Goal: Find specific page/section: Find specific page/section

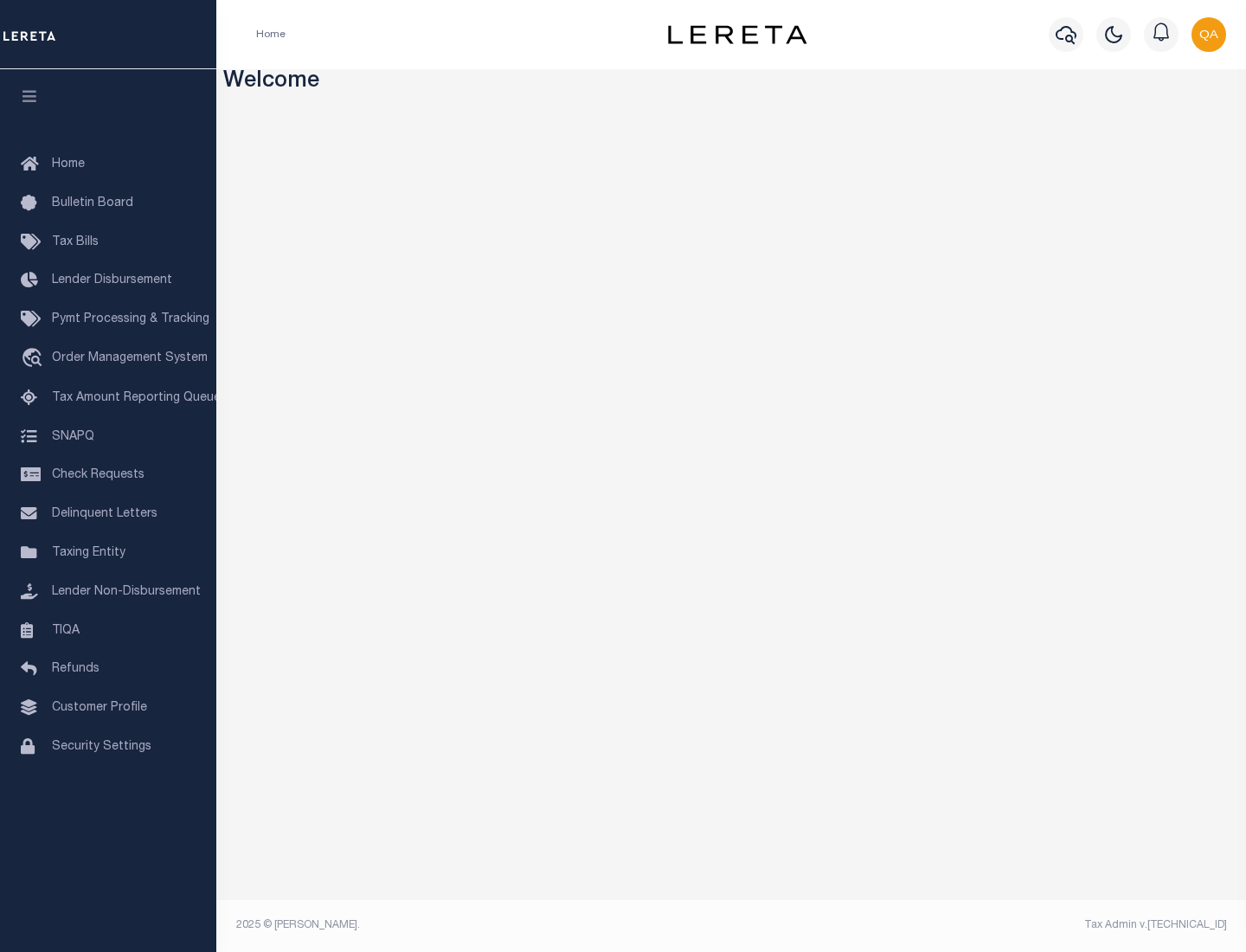
click at [109, 475] on span "Check Requests" at bounding box center [98, 475] width 92 height 12
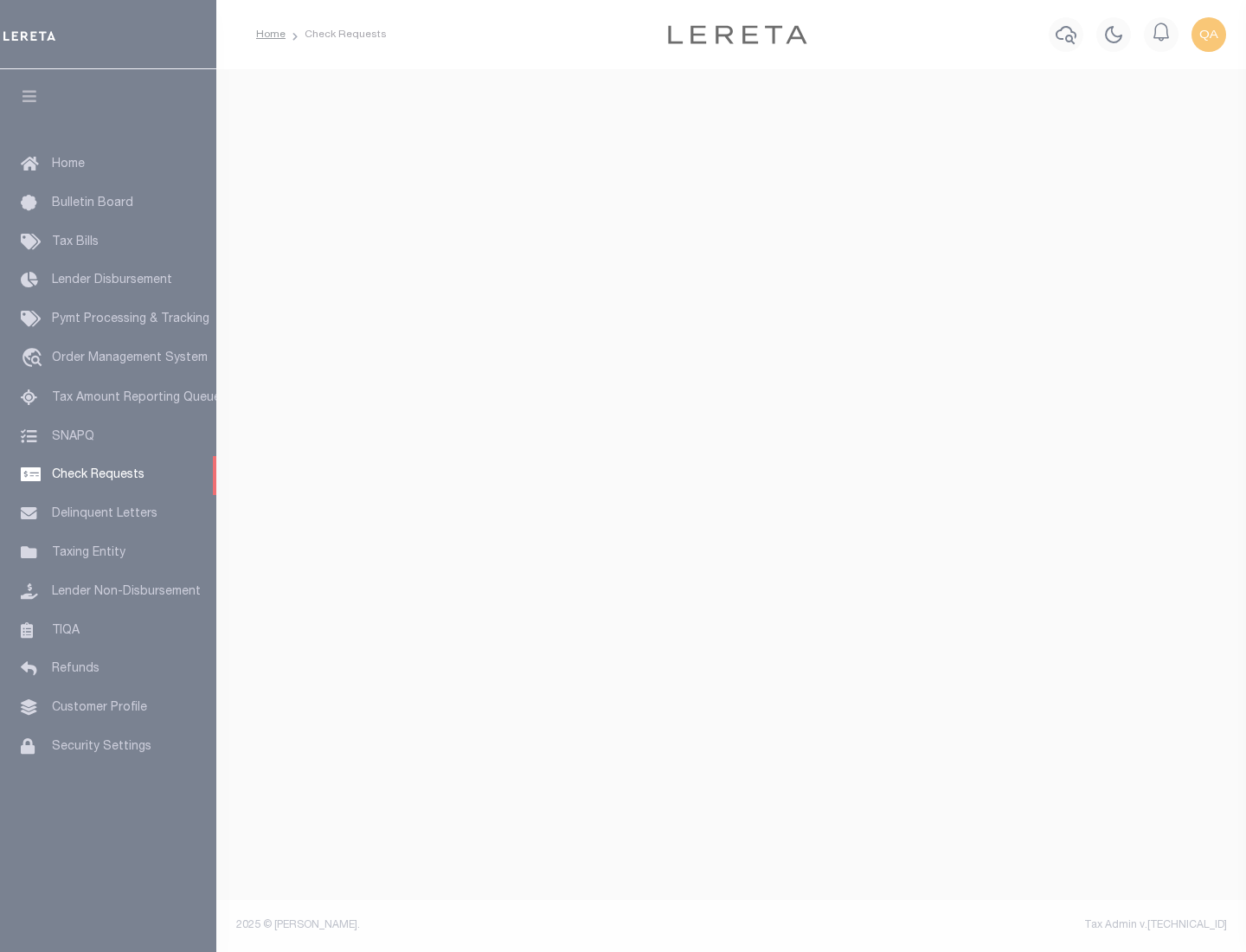
select select "50"
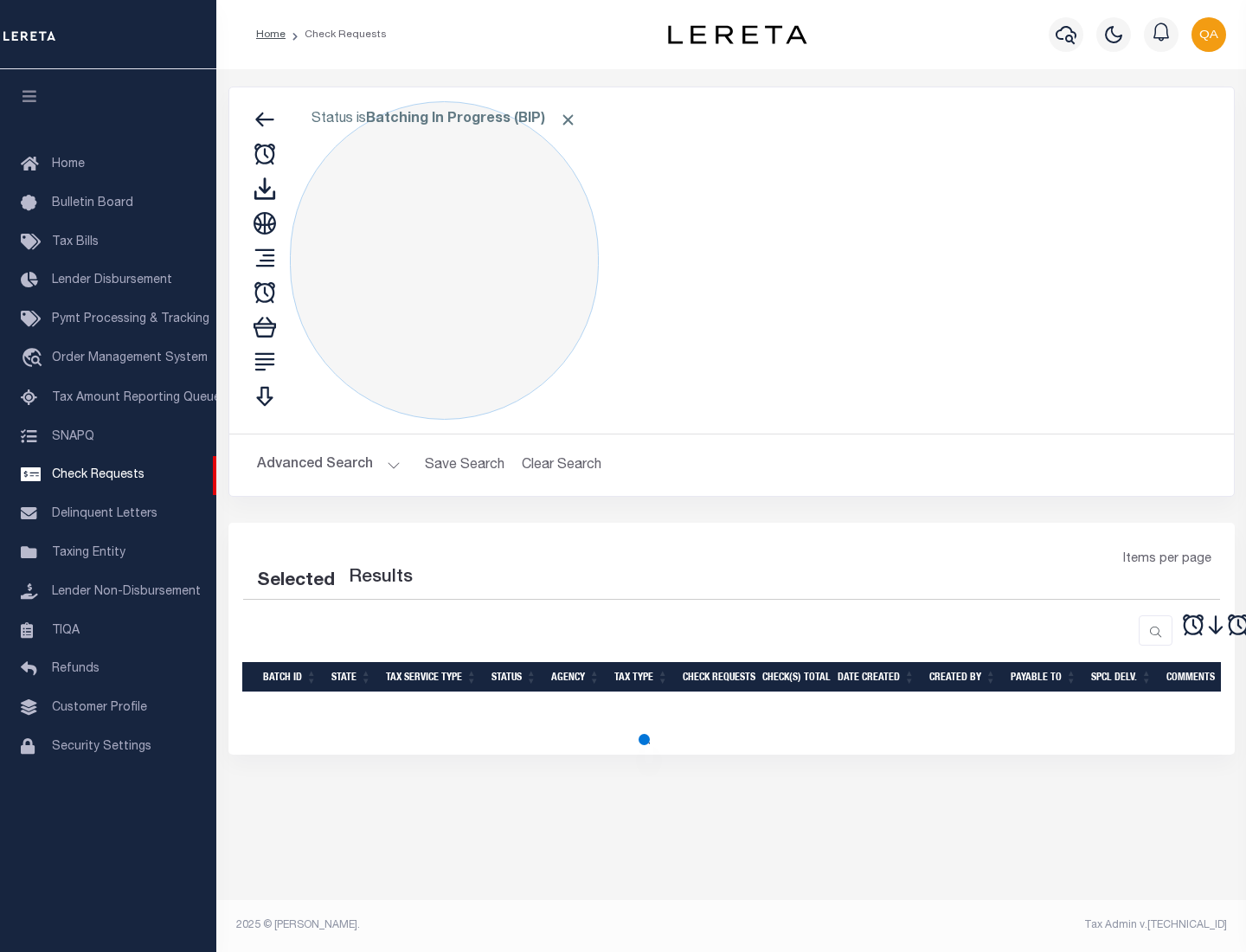
select select "50"
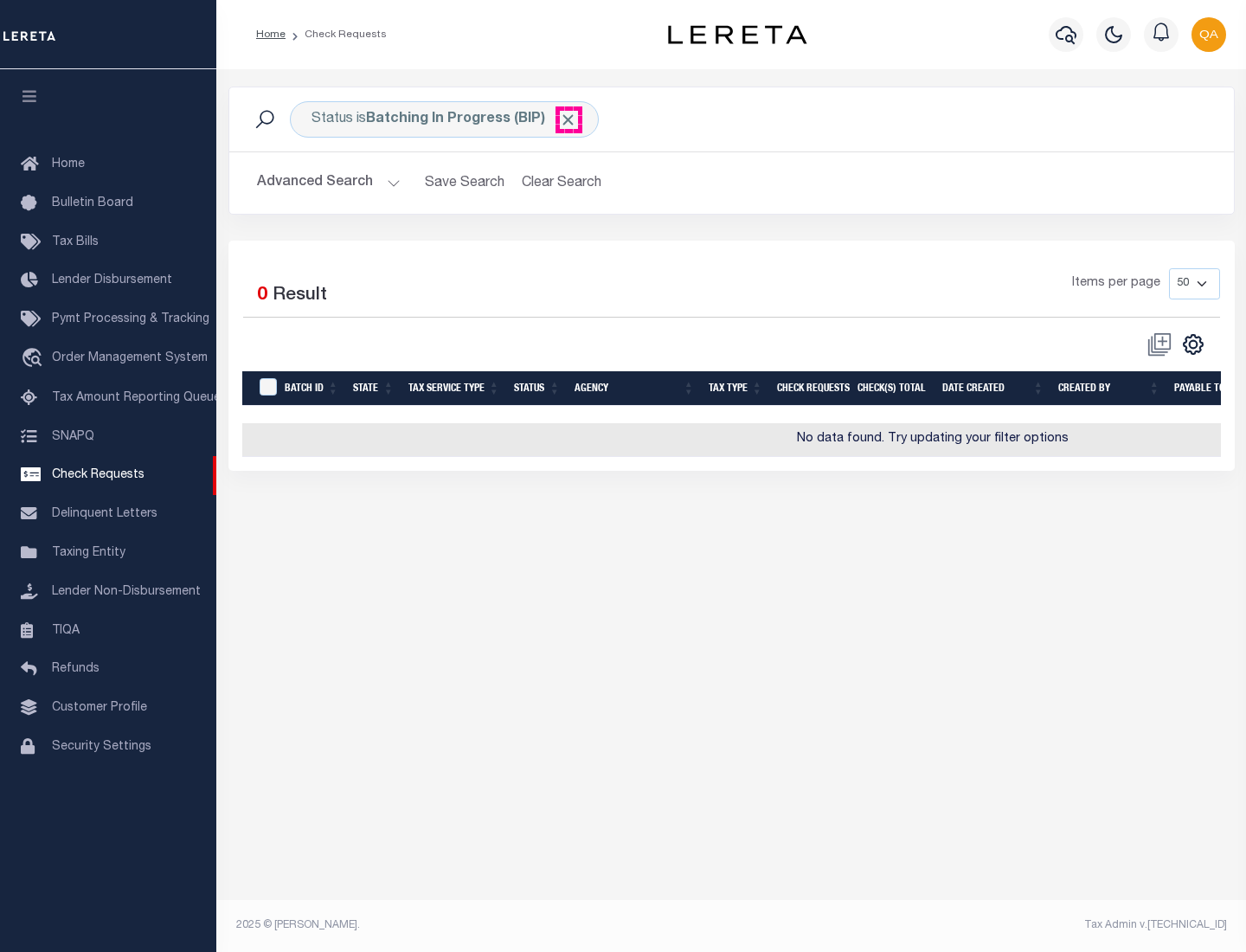
click at [568, 119] on span "Click to Remove" at bounding box center [567, 119] width 18 height 18
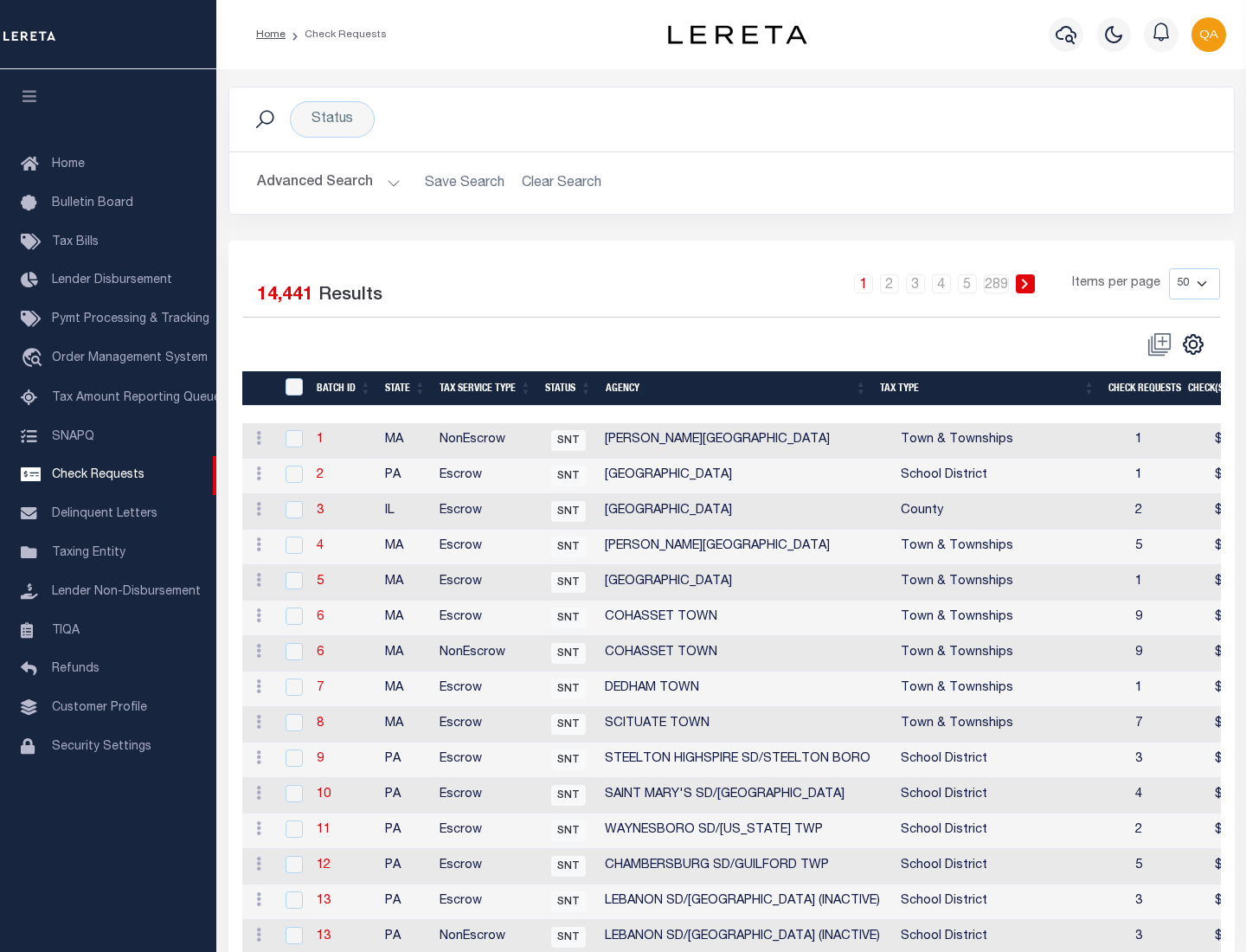
scroll to position [834, 0]
